Goal: Task Accomplishment & Management: Manage account settings

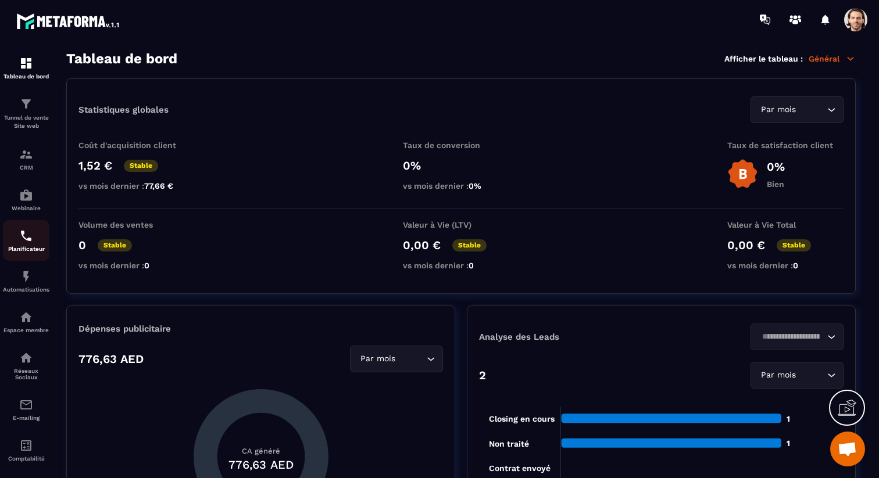
click at [29, 235] on img at bounding box center [26, 236] width 14 height 14
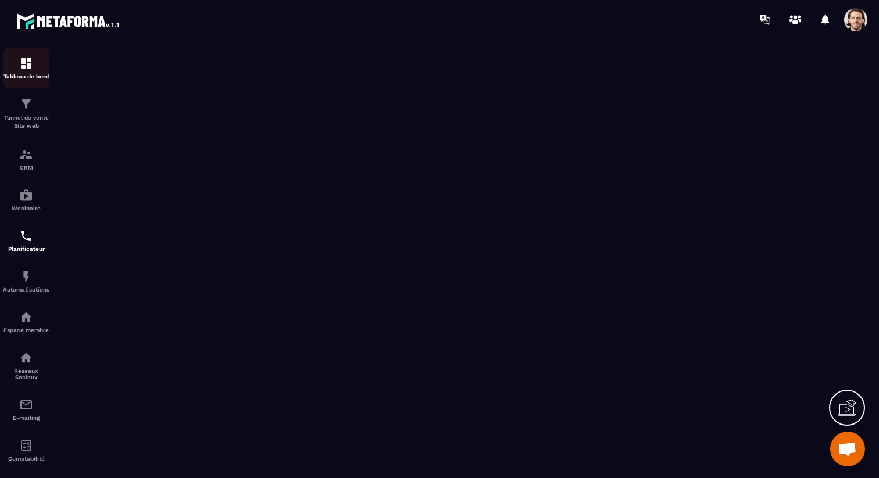
click at [31, 74] on p "Tableau de bord" at bounding box center [26, 76] width 46 height 6
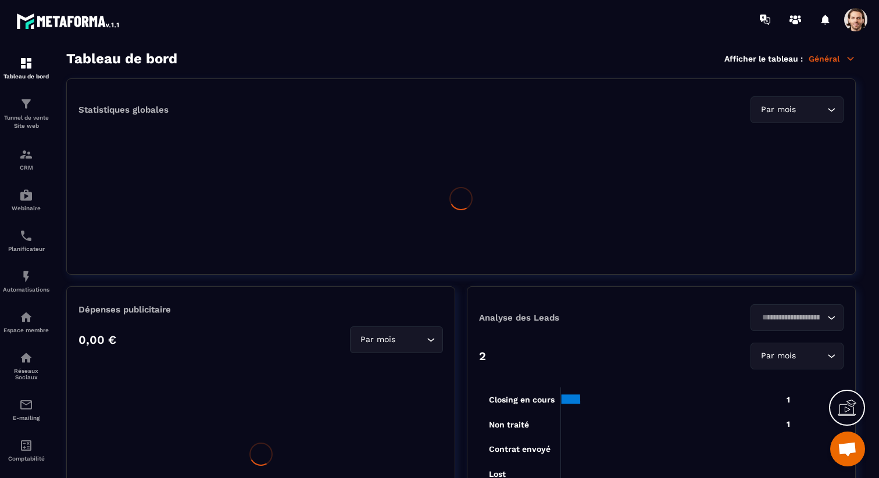
click at [854, 56] on icon at bounding box center [850, 58] width 10 height 10
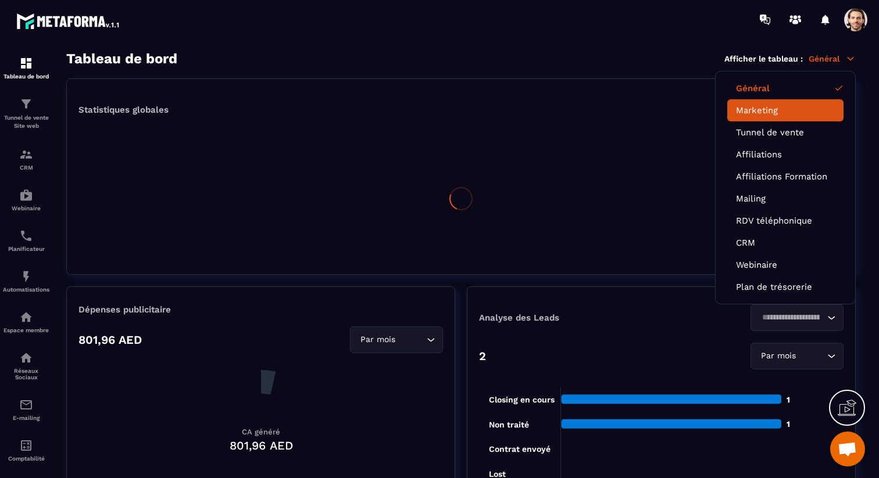
click at [794, 113] on link "Marketing" at bounding box center [785, 110] width 99 height 10
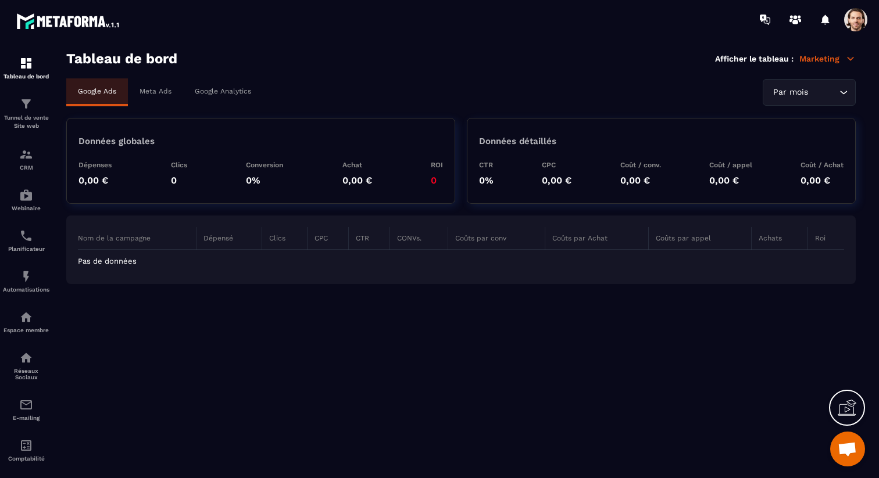
click at [180, 89] on div "Meta Ads" at bounding box center [155, 91] width 55 height 26
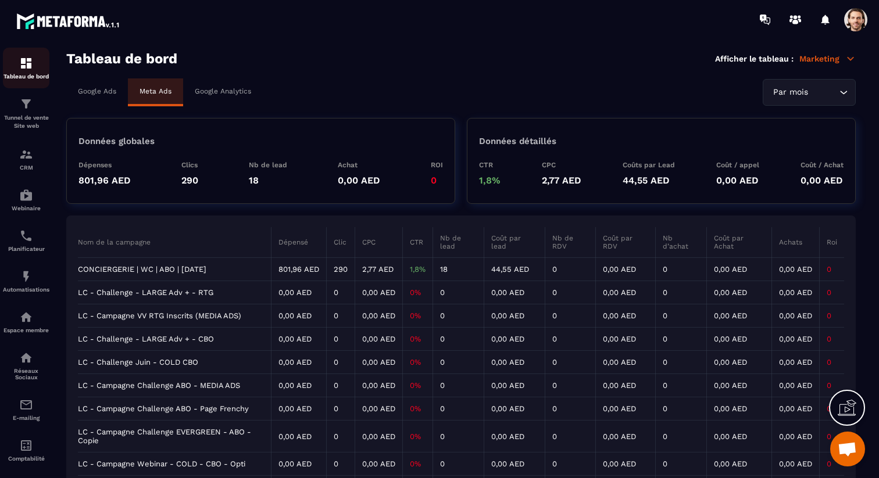
click at [22, 70] on div "Tableau de bord" at bounding box center [26, 67] width 46 height 23
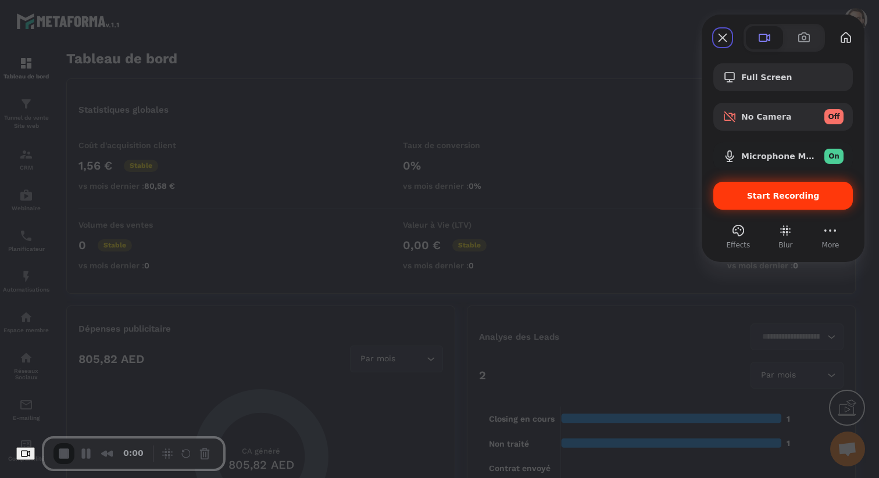
click at [772, 199] on span "Start Recording" at bounding box center [783, 195] width 73 height 9
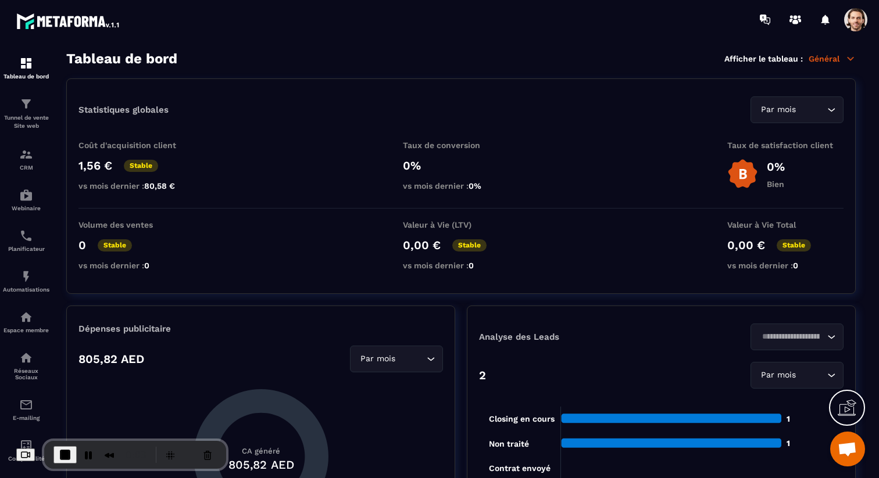
click at [846, 59] on icon at bounding box center [850, 58] width 10 height 10
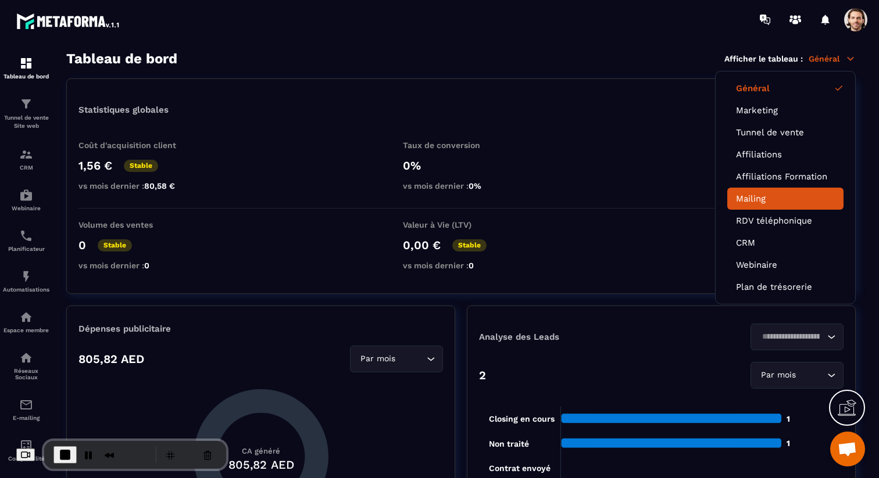
click at [760, 196] on link "Mailing" at bounding box center [785, 199] width 99 height 10
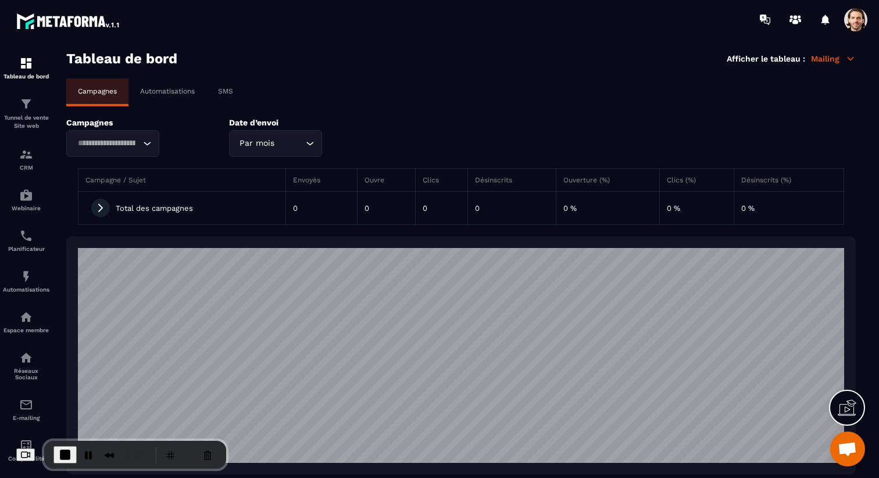
click at [156, 95] on p "Automatisations" at bounding box center [167, 91] width 55 height 8
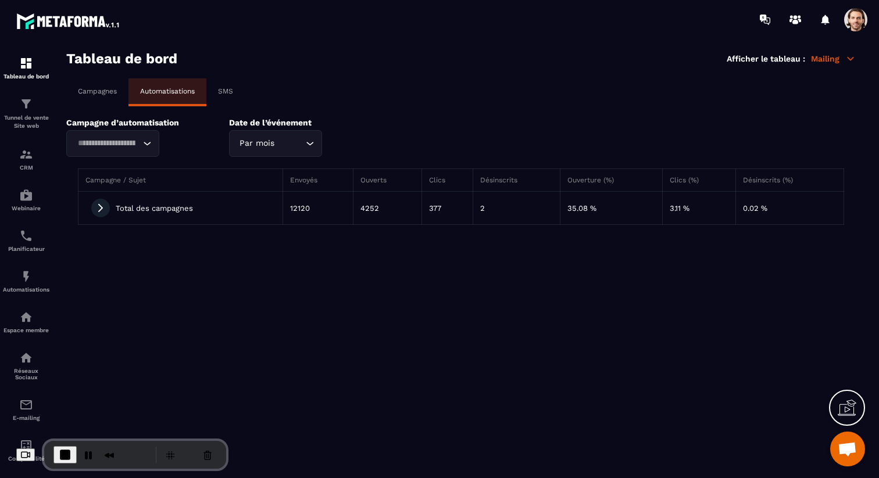
click at [102, 207] on icon at bounding box center [100, 208] width 10 height 10
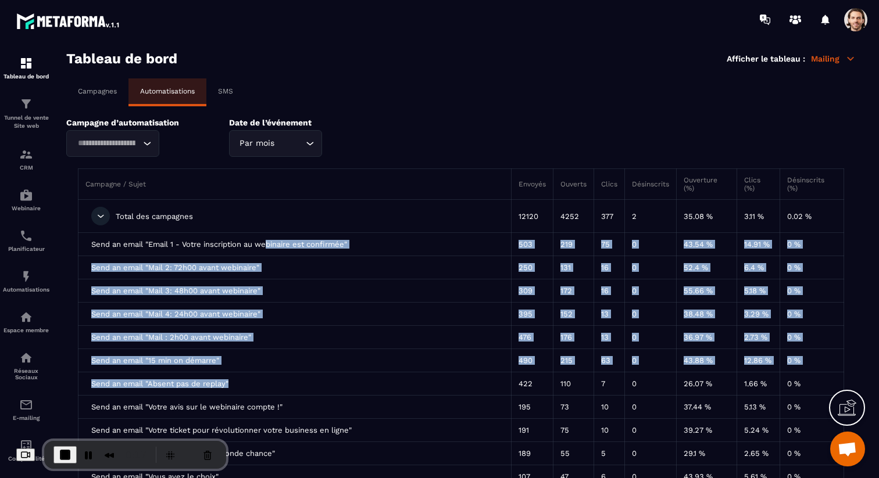
drag, startPoint x: 270, startPoint y: 241, endPoint x: 210, endPoint y: 390, distance: 160.9
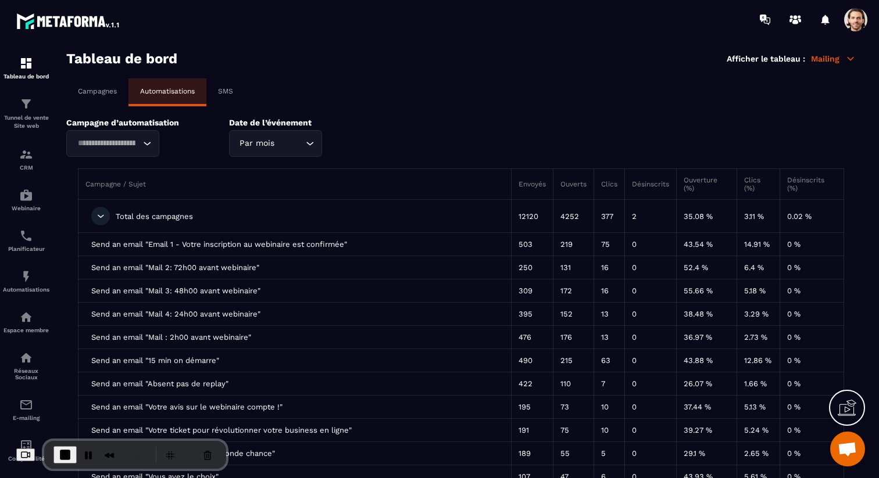
click at [521, 126] on div "Campagne d’automatisation Loading... Date de l’événement Par mois Loading..." at bounding box center [460, 137] width 789 height 39
click at [848, 28] on div at bounding box center [855, 19] width 23 height 23
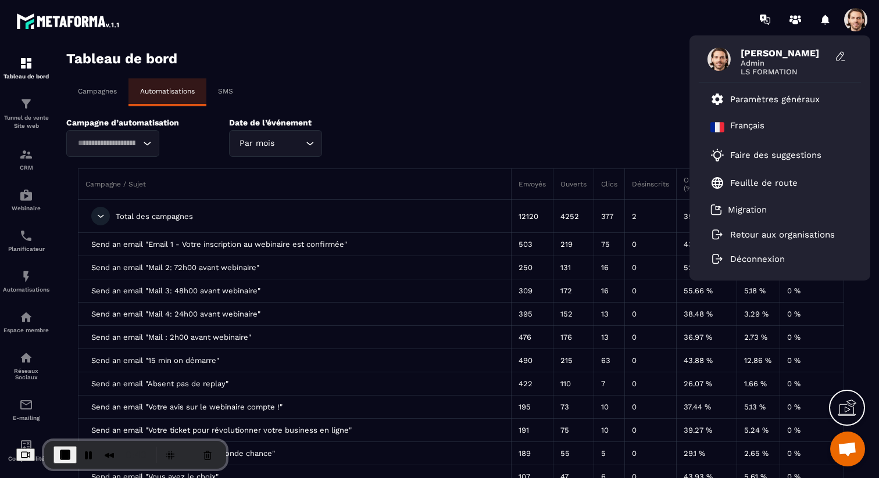
click at [522, 101] on div "Campagnes Automatisations SMS" at bounding box center [460, 92] width 789 height 28
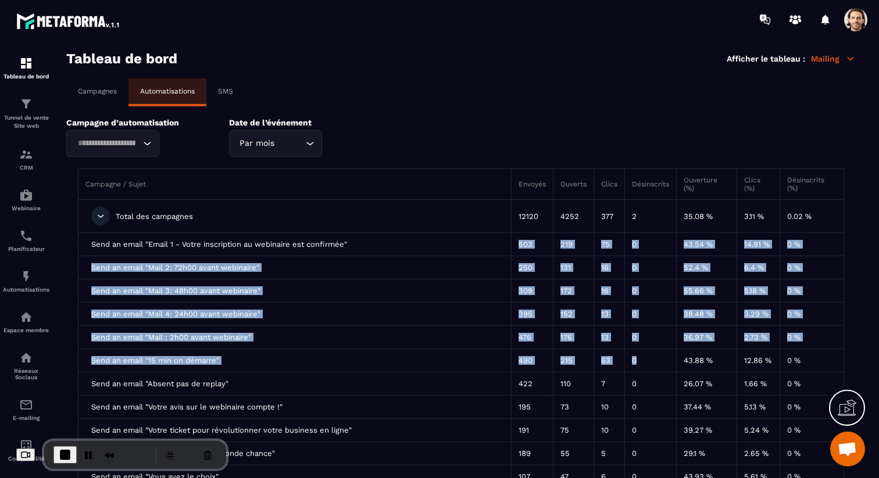
drag, startPoint x: 488, startPoint y: 242, endPoint x: 640, endPoint y: 370, distance: 199.3
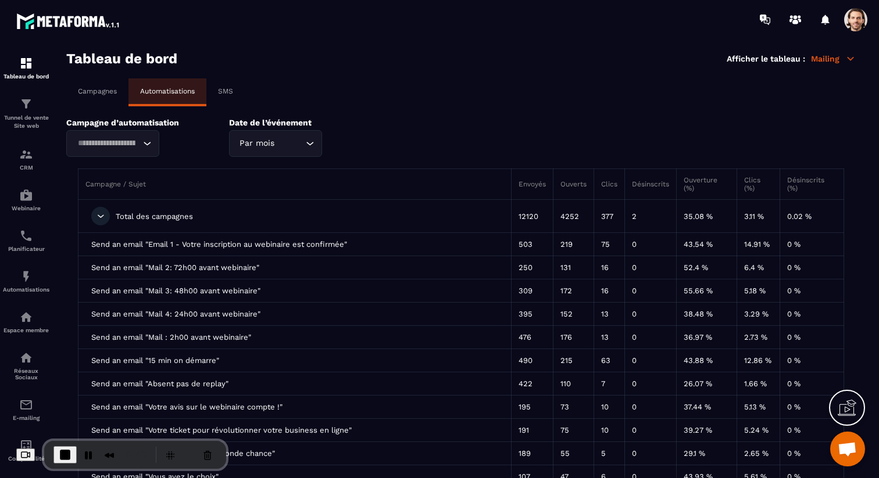
click at [483, 171] on th "Campagne / Sujet" at bounding box center [294, 184] width 433 height 31
click at [23, 284] on img at bounding box center [26, 277] width 14 height 14
